Goal: Check status

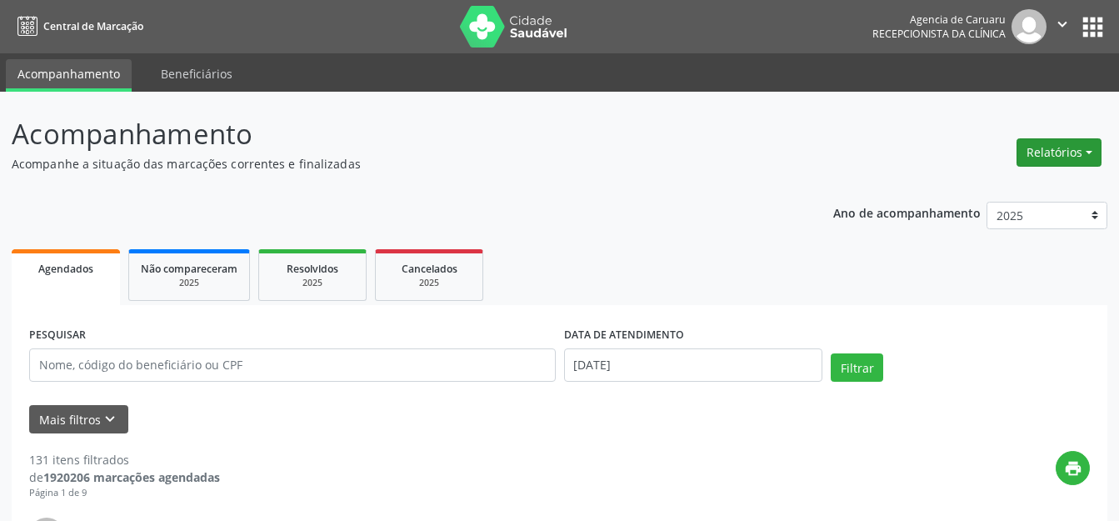
click at [1084, 152] on button "Relatórios" at bounding box center [1058, 152] width 85 height 28
click at [1008, 182] on link "Agendamentos" at bounding box center [1012, 188] width 179 height 23
select select "8"
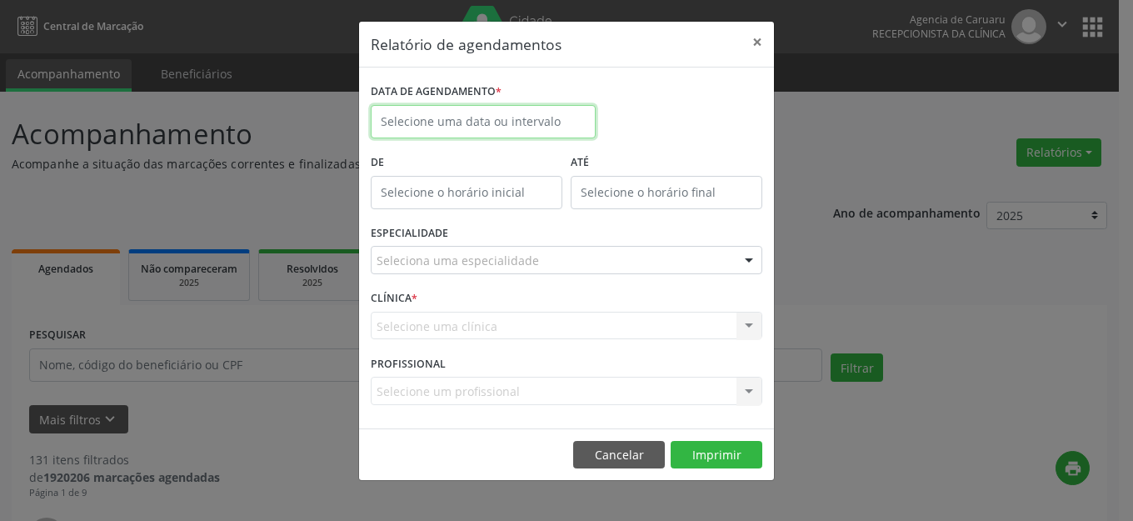
click at [499, 119] on input "text" at bounding box center [483, 121] width 225 height 33
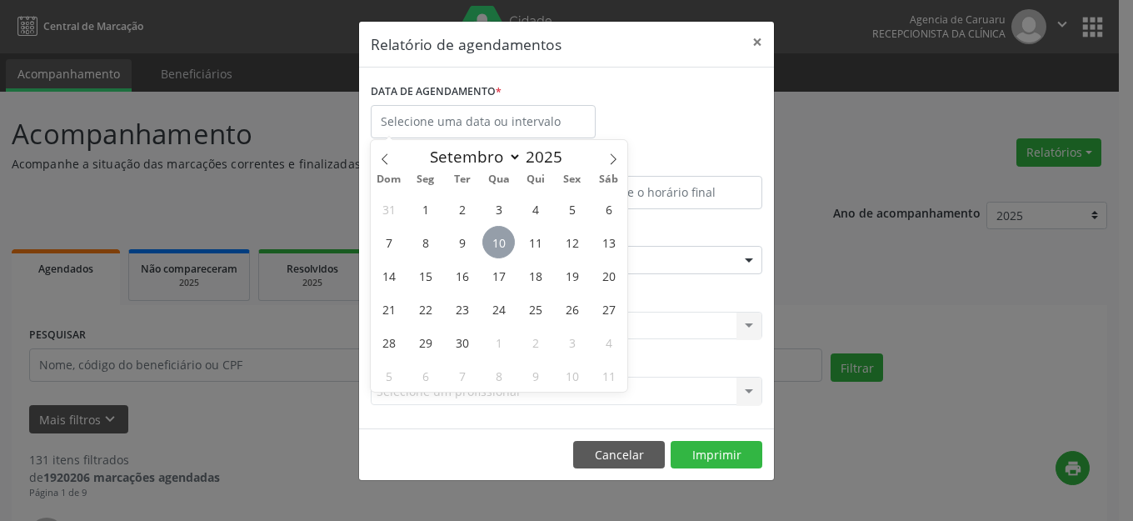
click at [509, 237] on span "10" at bounding box center [498, 242] width 32 height 32
type input "[DATE]"
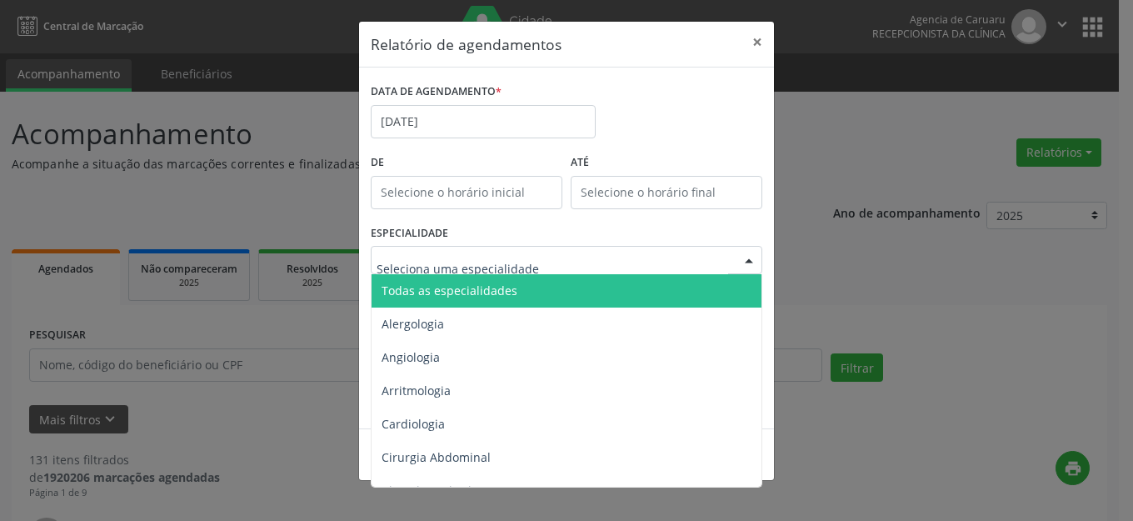
click at [506, 280] on span "Todas as especialidades" at bounding box center [567, 290] width 392 height 33
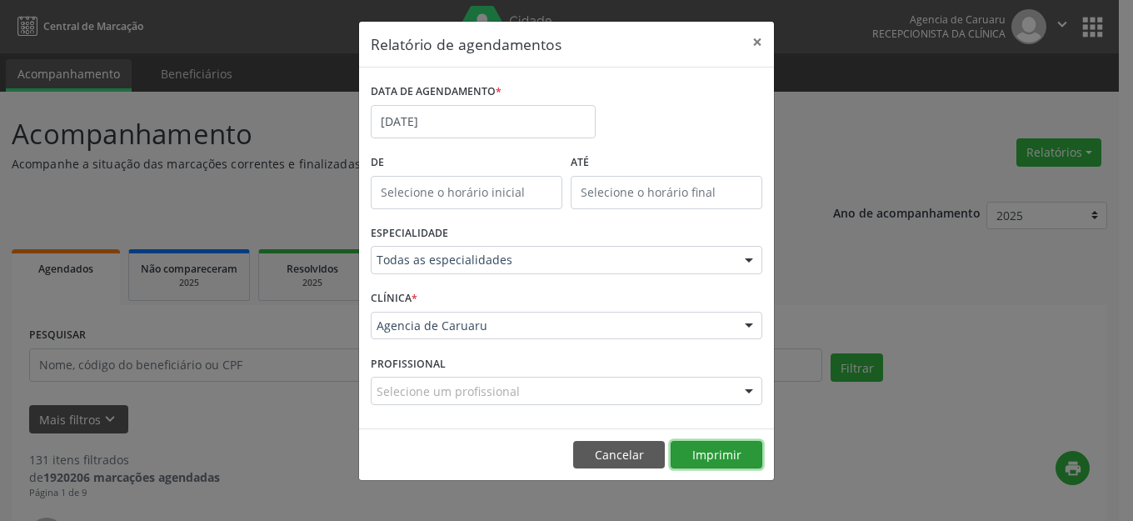
click at [696, 454] on button "Imprimir" at bounding box center [717, 455] width 92 height 28
click at [768, 37] on button "×" at bounding box center [756, 42] width 33 height 41
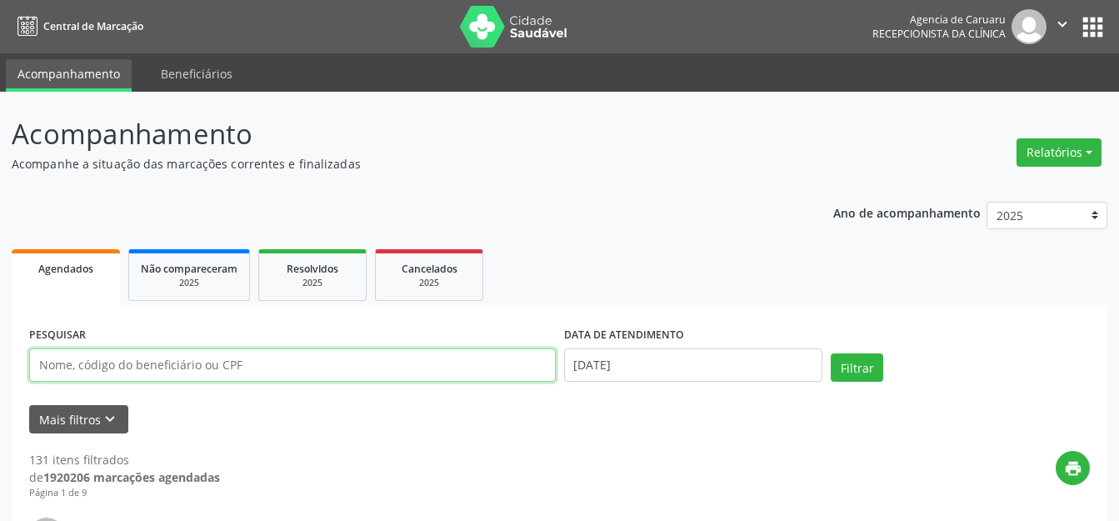
click at [292, 366] on input "text" at bounding box center [292, 364] width 526 height 33
click at [1060, 147] on button "Relatórios" at bounding box center [1058, 152] width 85 height 28
click at [962, 165] on header "Acompanhamento Acompanhe a situação das marcações correntes e finalizadas Relat…" at bounding box center [559, 142] width 1095 height 59
click at [1034, 152] on button "Relatórios" at bounding box center [1058, 152] width 85 height 28
click at [991, 196] on link "Agendamentos" at bounding box center [1012, 188] width 179 height 23
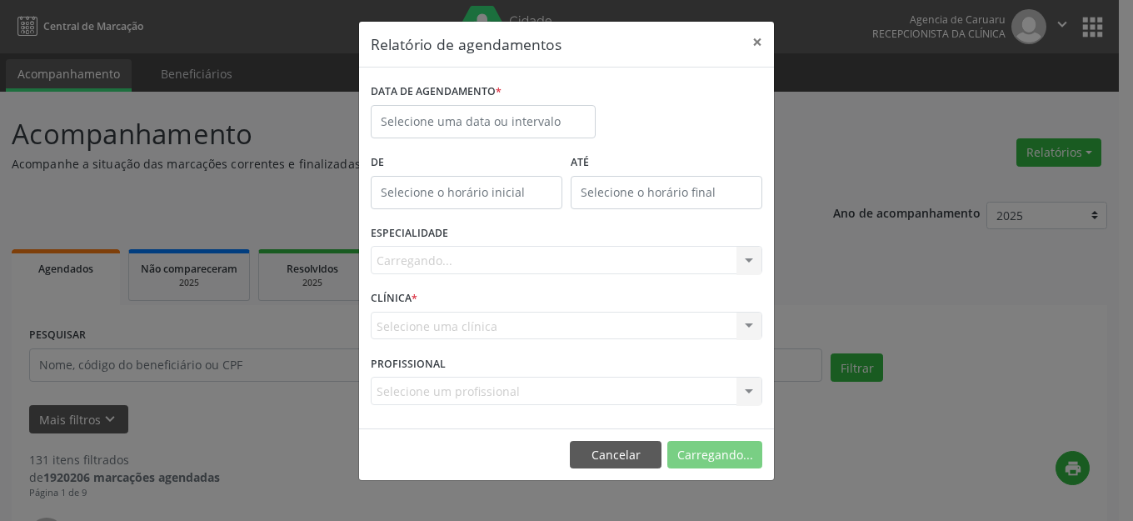
click at [450, 103] on label "DATA DE AGENDAMENTO *" at bounding box center [436, 92] width 131 height 26
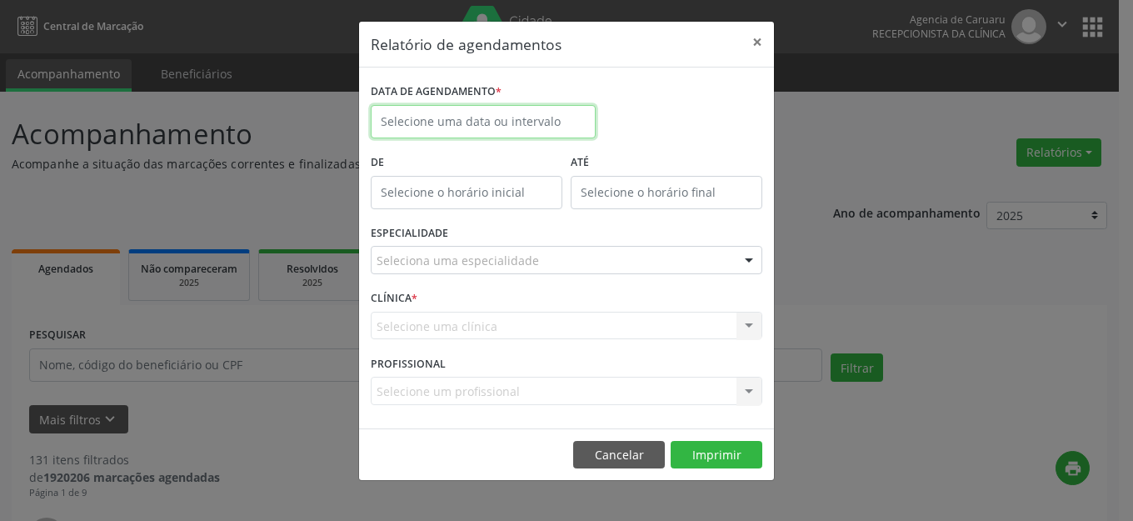
click at [548, 119] on input "text" at bounding box center [483, 121] width 225 height 33
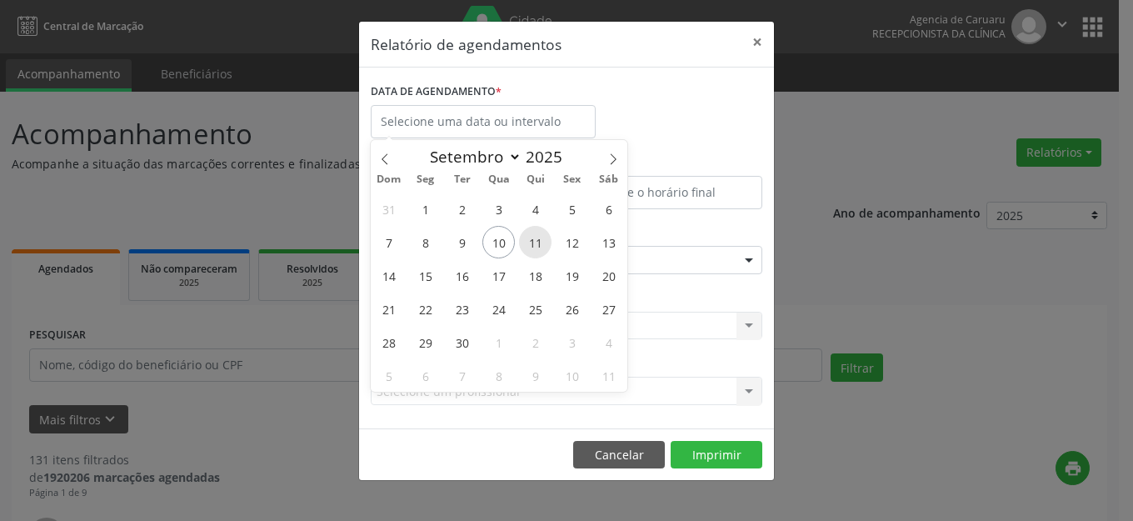
click at [539, 236] on span "11" at bounding box center [535, 242] width 32 height 32
type input "[DATE]"
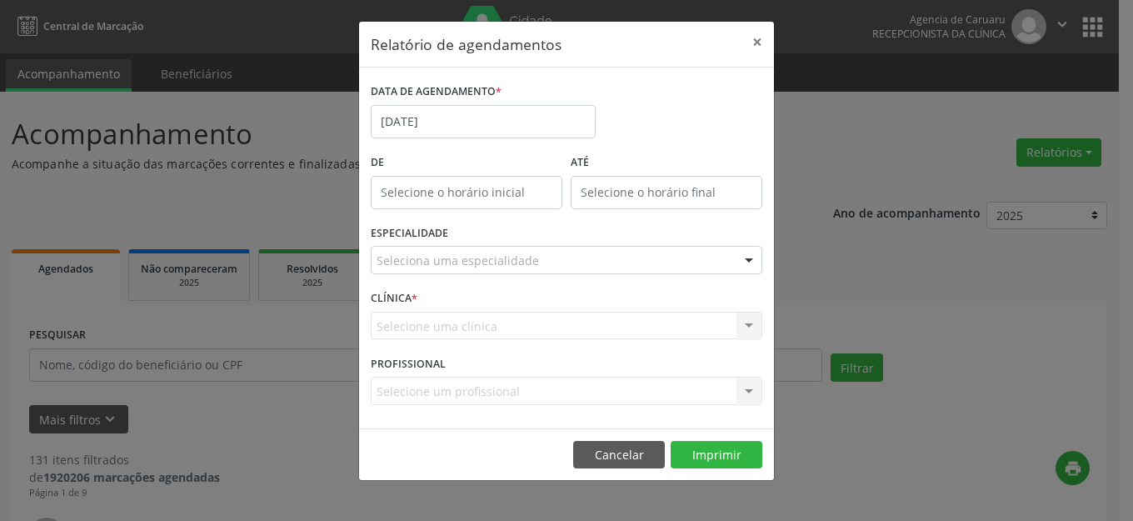
click at [633, 257] on div "Seleciona uma especialidade" at bounding box center [566, 260] width 391 height 28
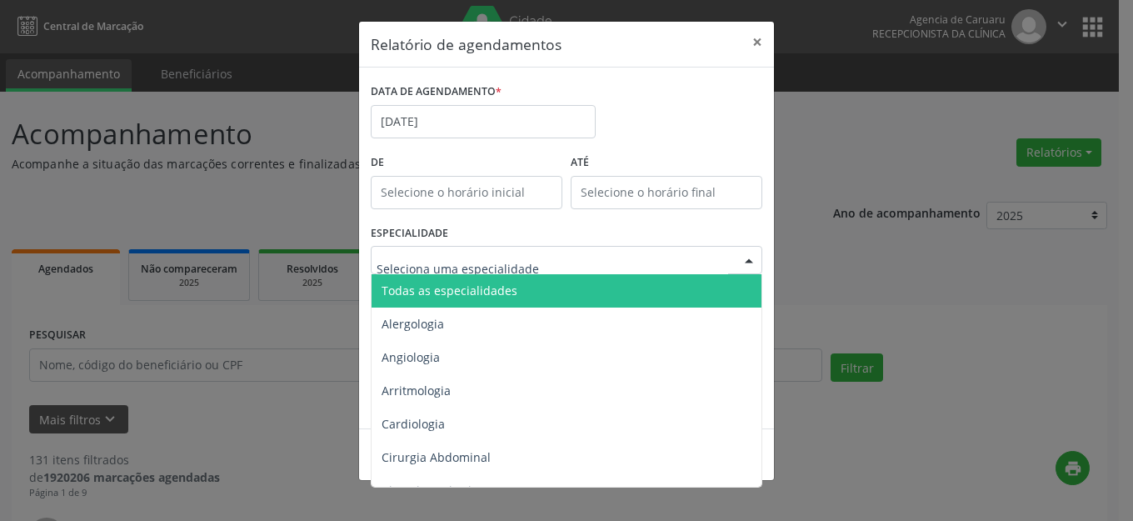
click at [602, 290] on span "Todas as especialidades" at bounding box center [567, 290] width 392 height 33
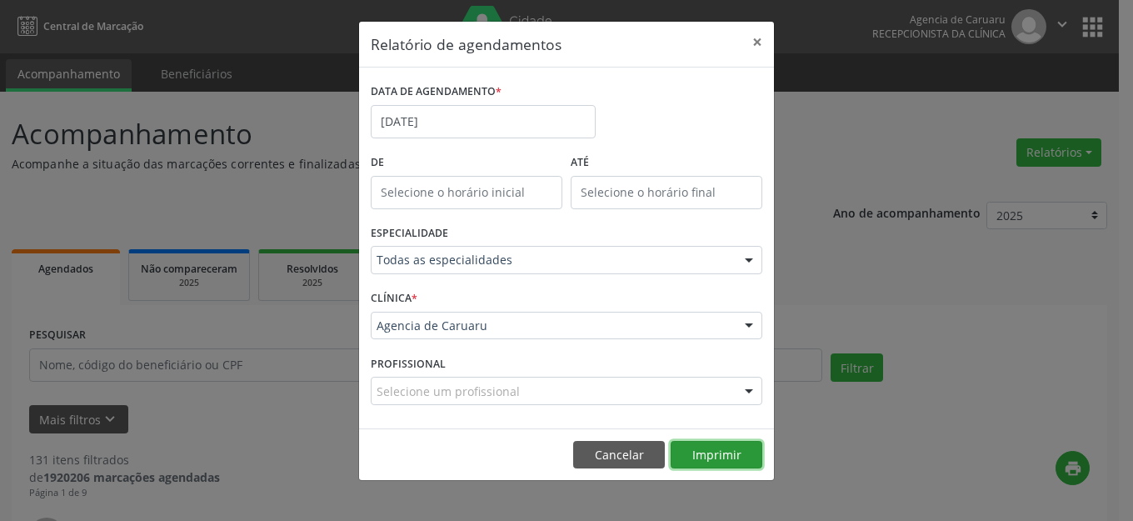
click at [710, 448] on button "Imprimir" at bounding box center [717, 455] width 92 height 28
click at [755, 39] on button "×" at bounding box center [756, 42] width 33 height 41
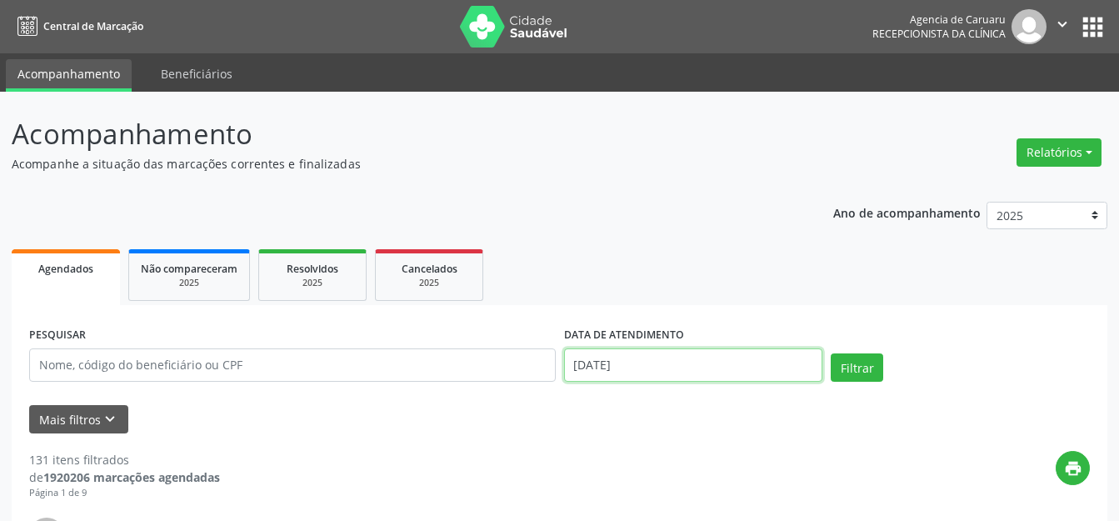
click at [629, 360] on input "[DATE]" at bounding box center [693, 364] width 259 height 33
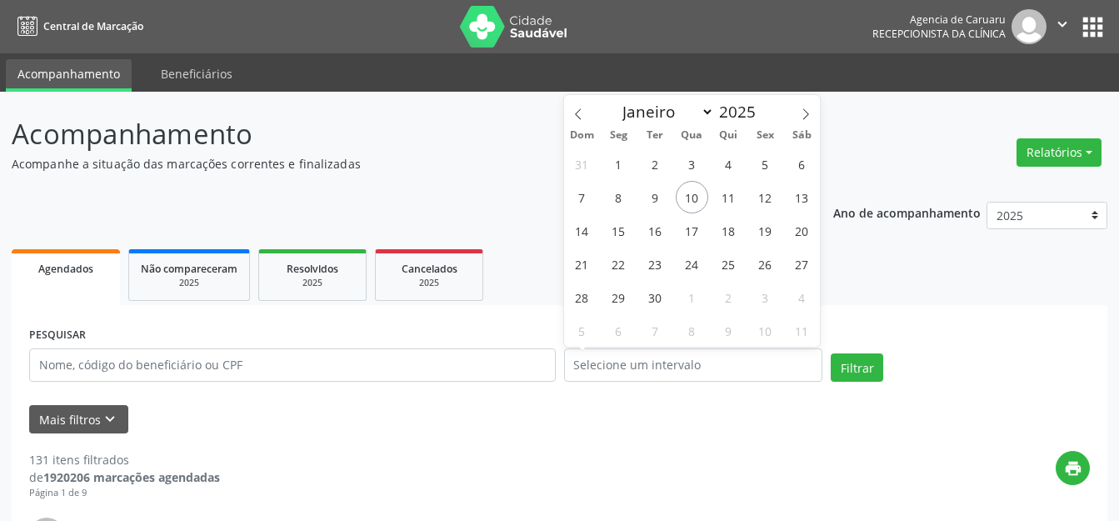
click at [1031, 297] on ul "Agendados Não compareceram 2025 Resolvidos 2025 Cancelados 2025" at bounding box center [559, 275] width 1095 height 60
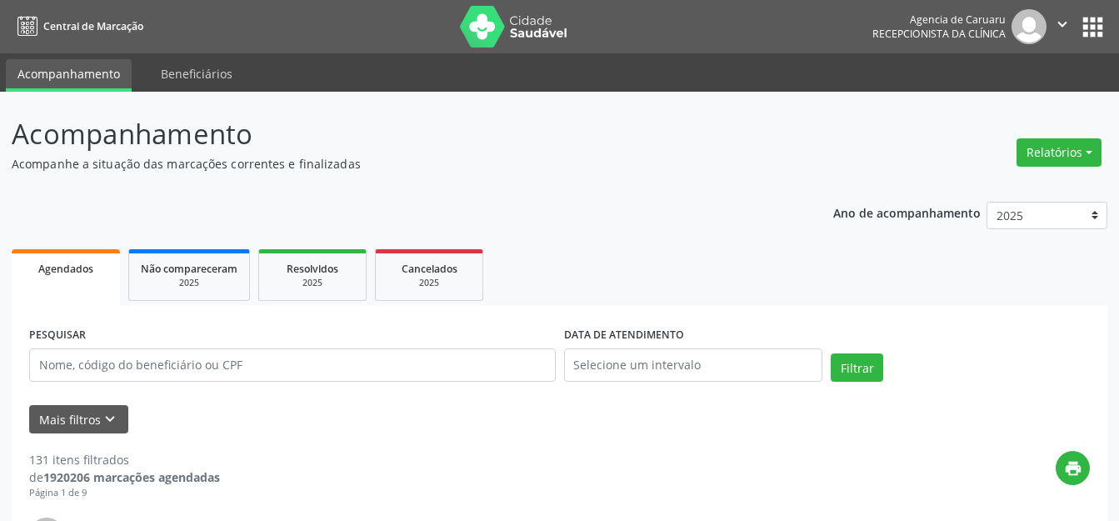
click at [313, 157] on p "Acompanhe a situação das marcações correntes e finalizadas" at bounding box center [395, 163] width 767 height 17
click at [299, 164] on p "Acompanhe a situação das marcações correntes e finalizadas" at bounding box center [395, 163] width 767 height 17
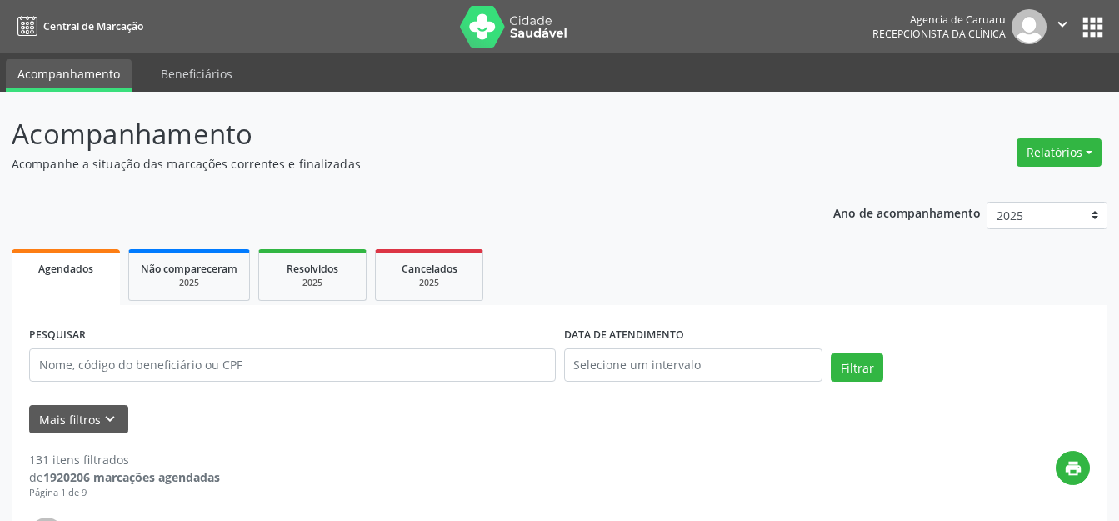
click at [299, 164] on p "Acompanhe a situação das marcações correntes e finalizadas" at bounding box center [395, 163] width 767 height 17
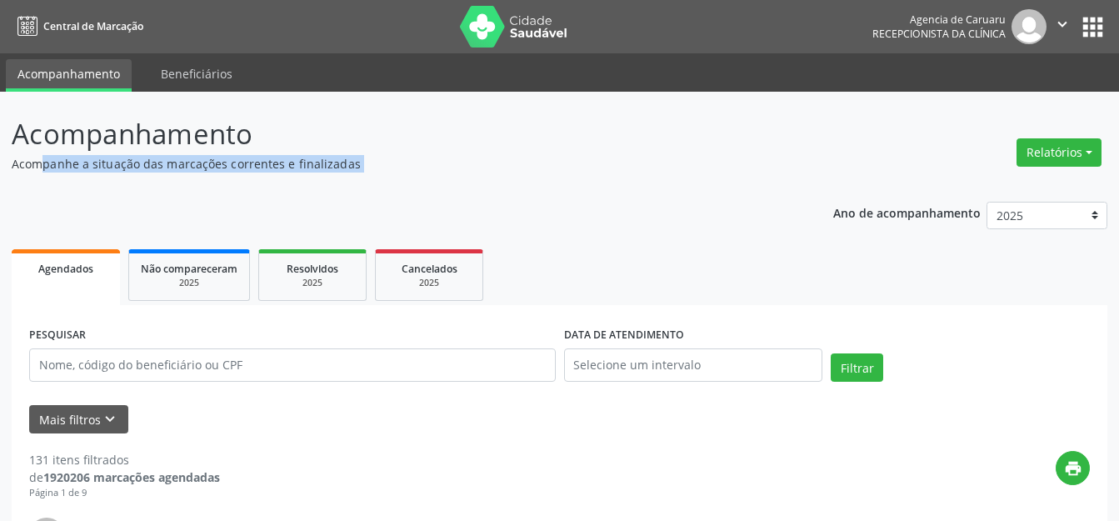
click at [299, 164] on p "Acompanhe a situação das marcações correntes e finalizadas" at bounding box center [395, 163] width 767 height 17
click at [307, 161] on p "Acompanhe a situação das marcações correntes e finalizadas" at bounding box center [395, 163] width 767 height 17
click at [246, 132] on p "Acompanhamento" at bounding box center [395, 134] width 767 height 42
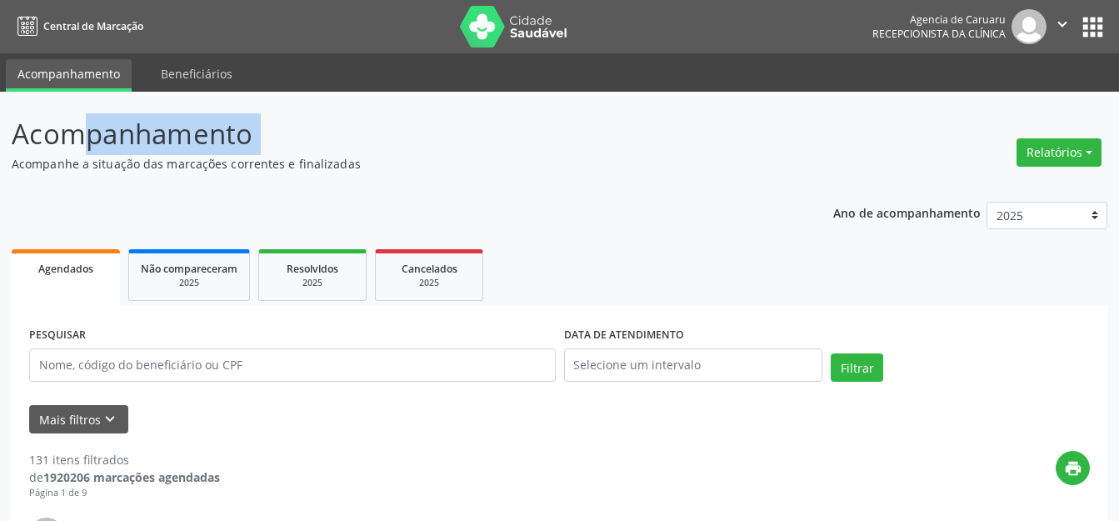
click at [246, 132] on p "Acompanhamento" at bounding box center [395, 134] width 767 height 42
click at [293, 145] on p "Acompanhamento" at bounding box center [395, 134] width 767 height 42
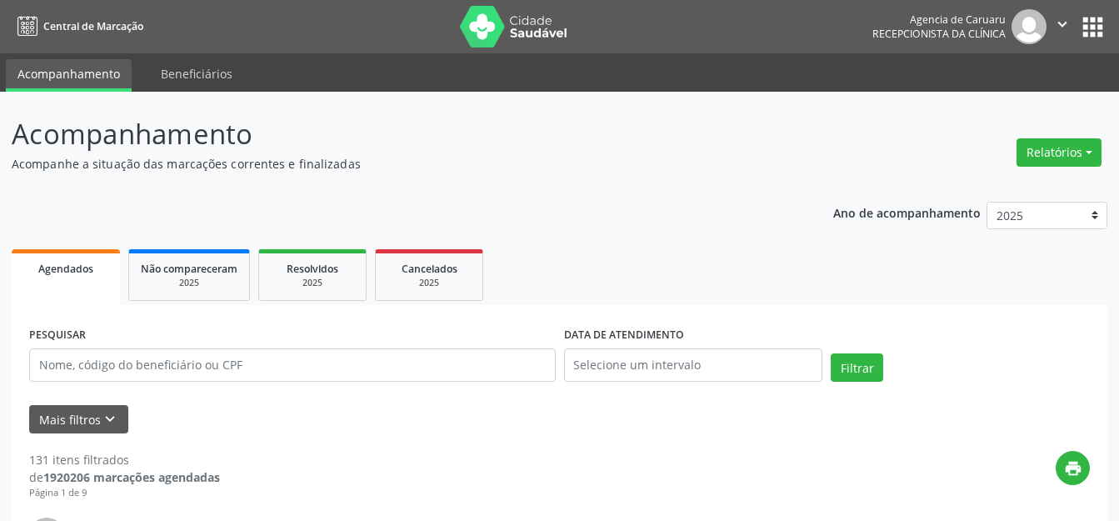
click at [306, 158] on p "Acompanhe a situação das marcações correntes e finalizadas" at bounding box center [395, 163] width 767 height 17
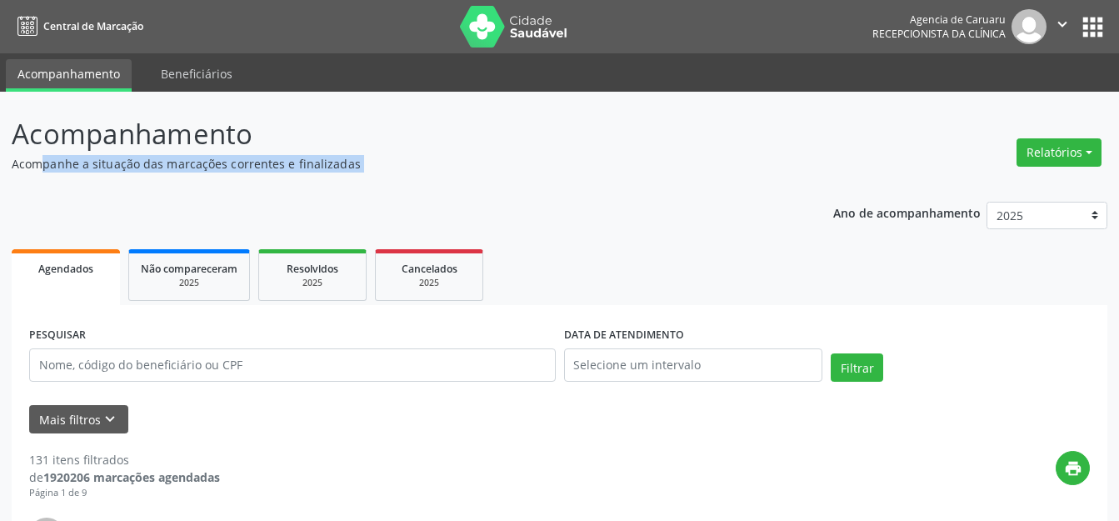
click at [306, 158] on p "Acompanhe a situação das marcações correntes e finalizadas" at bounding box center [395, 163] width 767 height 17
click at [106, 361] on input "text" at bounding box center [292, 364] width 526 height 33
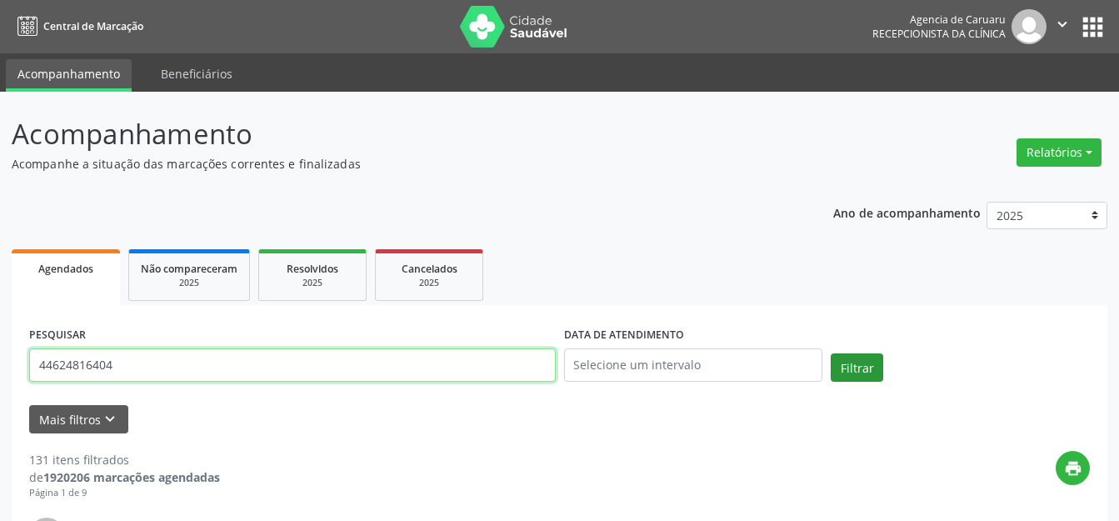
type input "44624816404"
click at [852, 374] on button "Filtrar" at bounding box center [856, 367] width 52 height 28
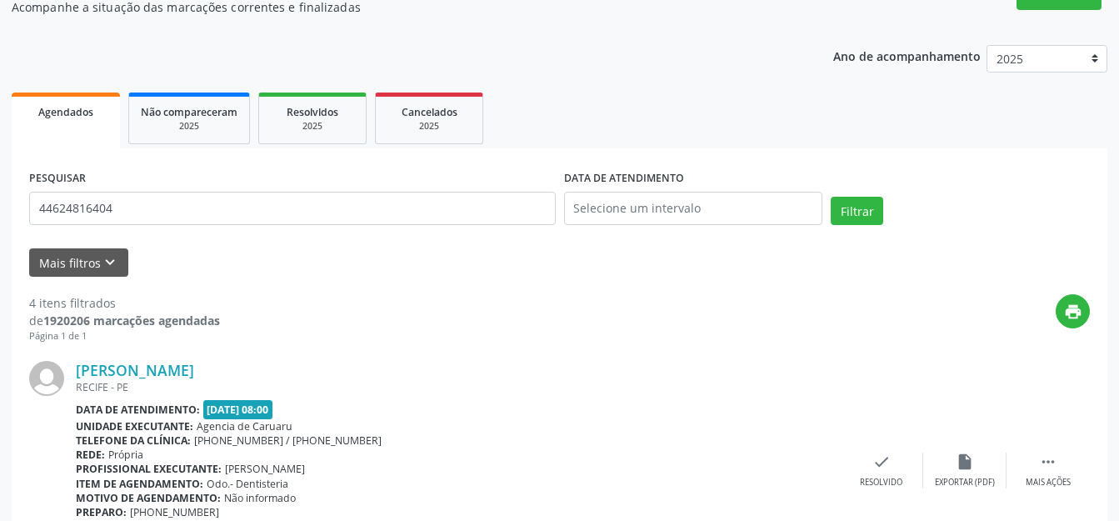
scroll to position [11, 0]
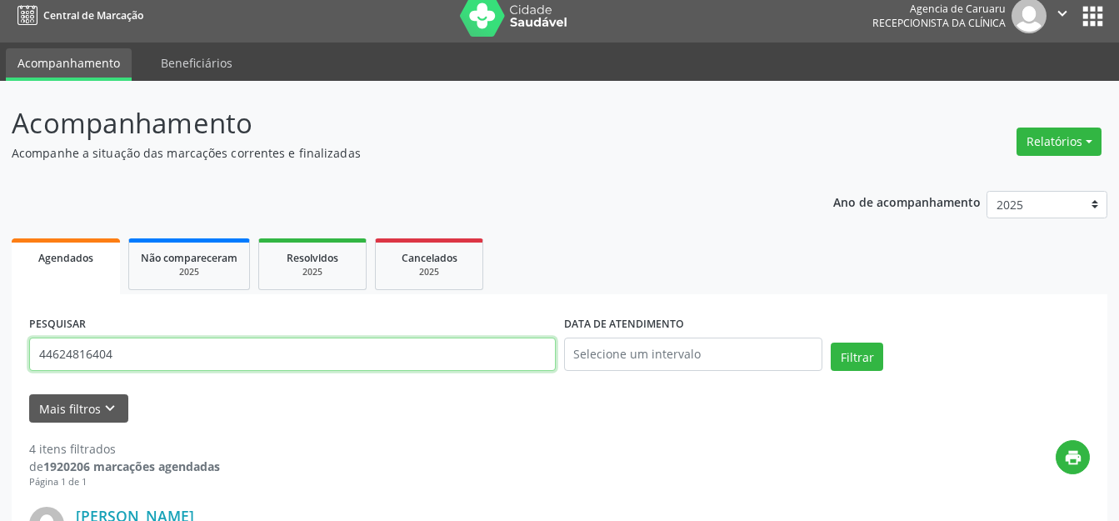
drag, startPoint x: 154, startPoint y: 365, endPoint x: 104, endPoint y: 358, distance: 50.4
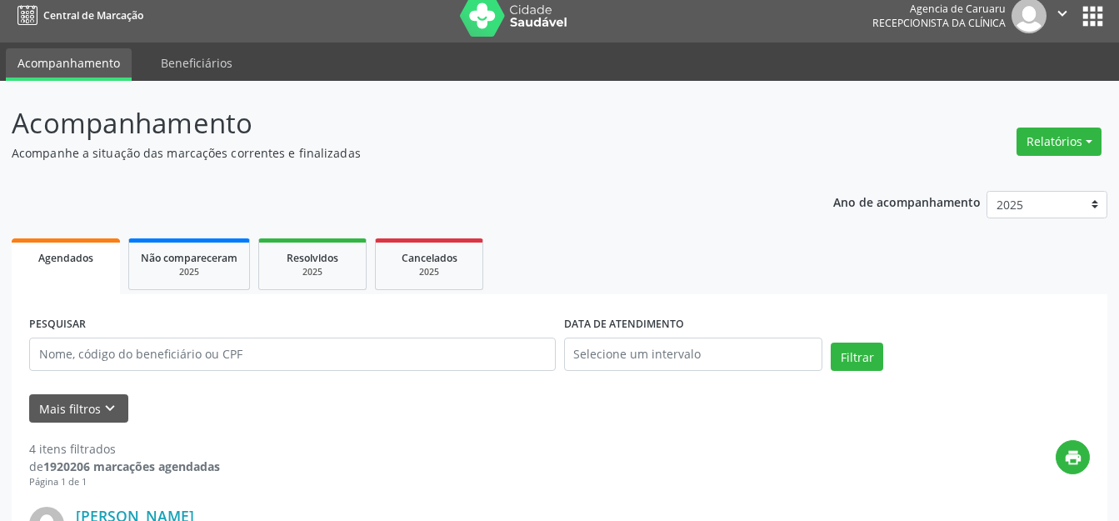
click at [685, 256] on ul "Agendados Não compareceram 2025 Resolvidos 2025 Cancelados 2025" at bounding box center [559, 264] width 1095 height 60
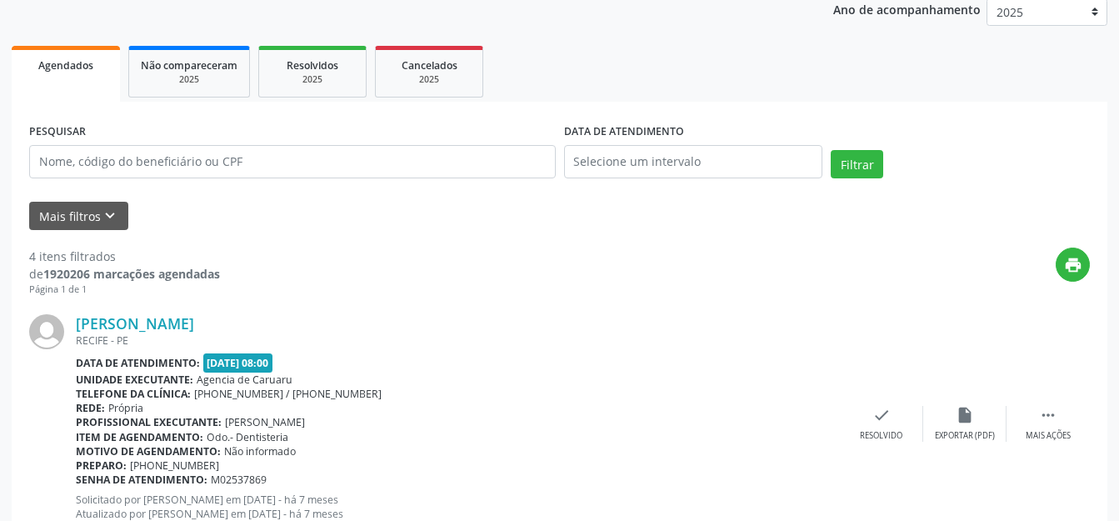
scroll to position [0, 0]
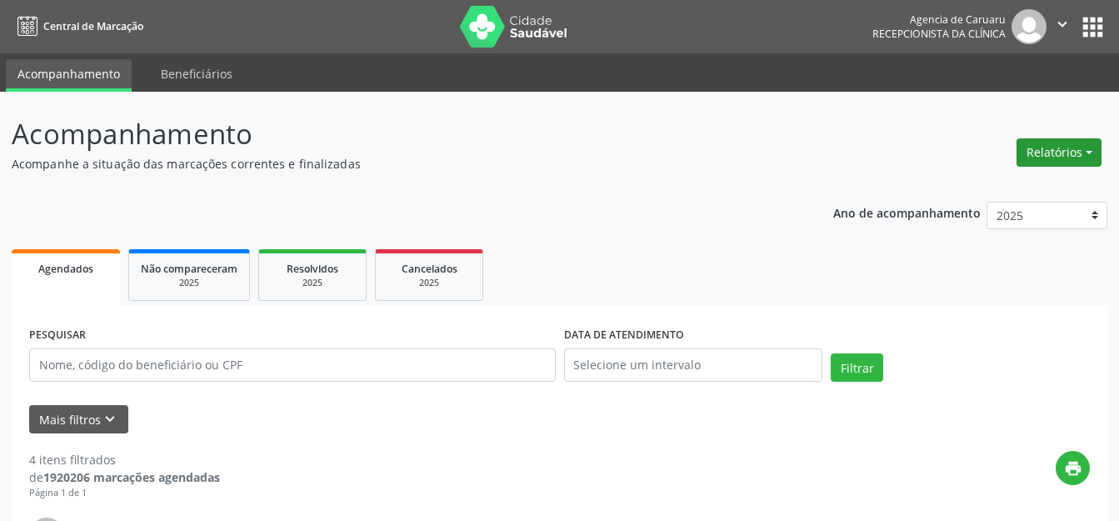
click at [1048, 145] on button "Relatórios" at bounding box center [1058, 152] width 85 height 28
click at [1012, 182] on link "Agendamentos" at bounding box center [1012, 188] width 179 height 23
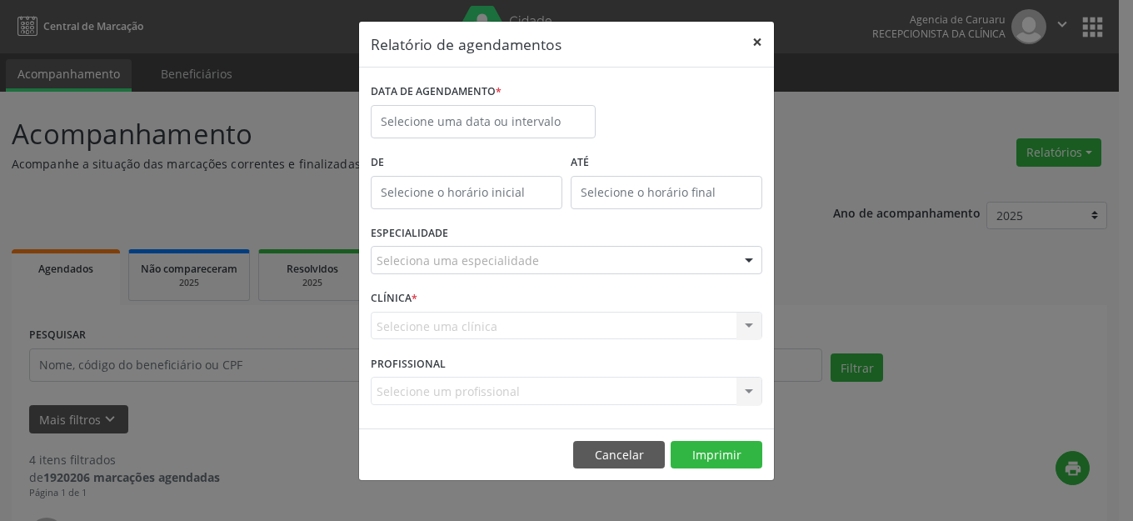
click at [757, 32] on button "×" at bounding box center [756, 42] width 33 height 41
